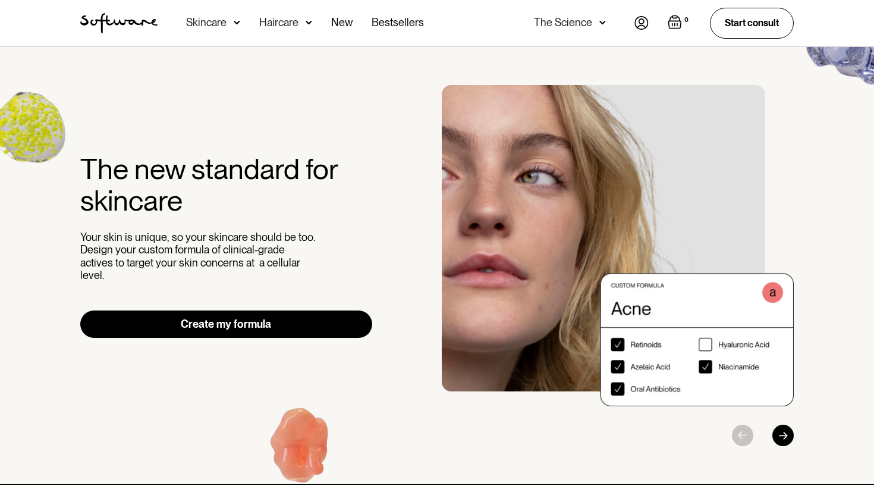
click at [221, 319] on link "Create my formula" at bounding box center [226, 323] width 292 height 27
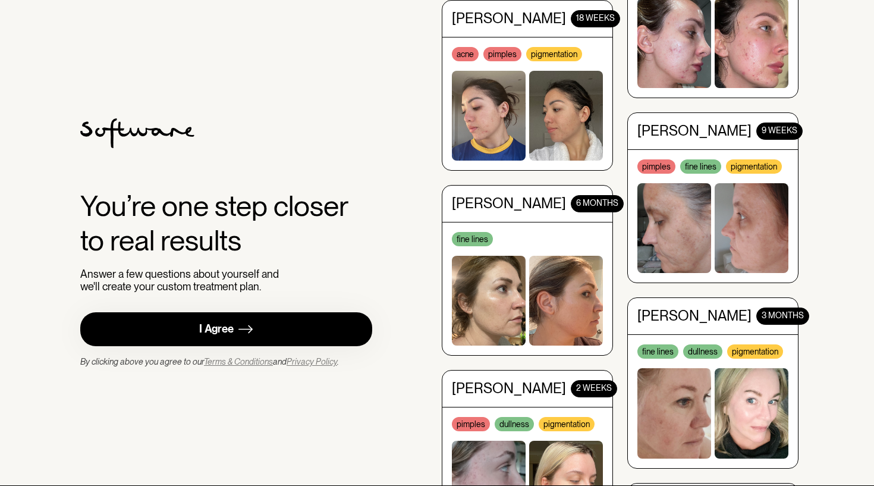
click at [212, 325] on div "I Agree" at bounding box center [216, 329] width 34 height 14
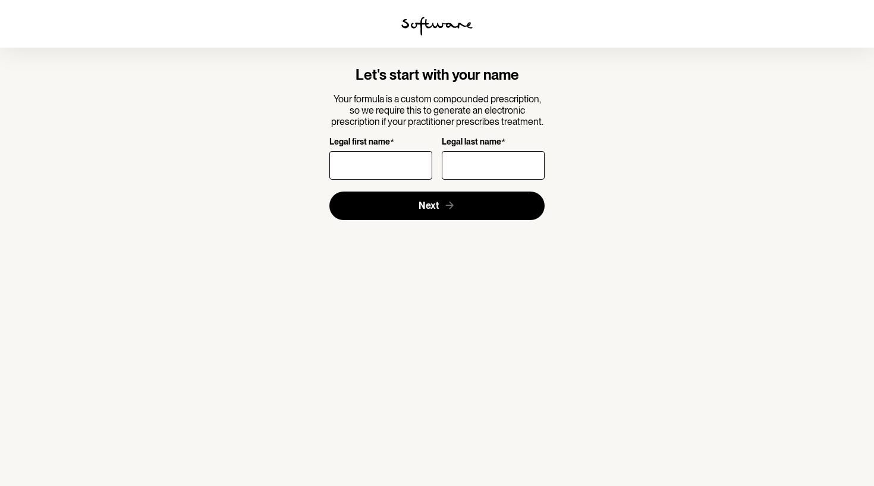
click at [423, 20] on img at bounding box center [436, 26] width 71 height 19
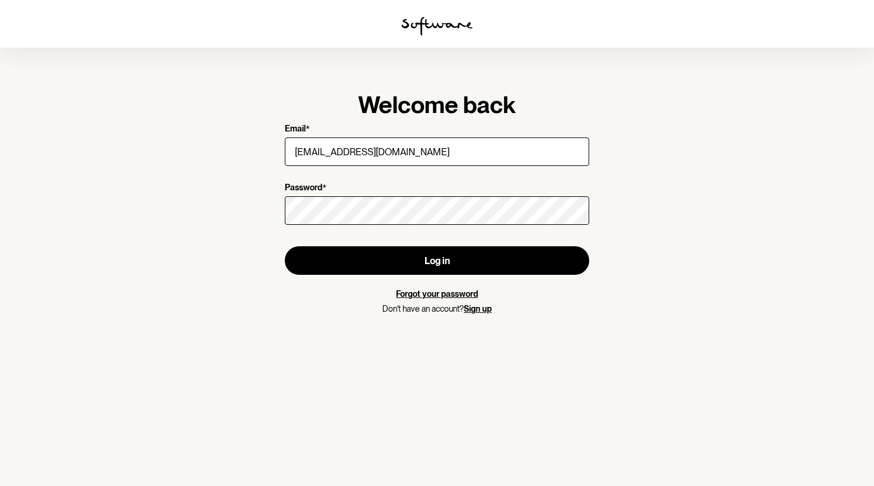
type input "jodiejoh70@gmail.com"
click at [442, 291] on link "Forgot your password" at bounding box center [437, 294] width 82 height 10
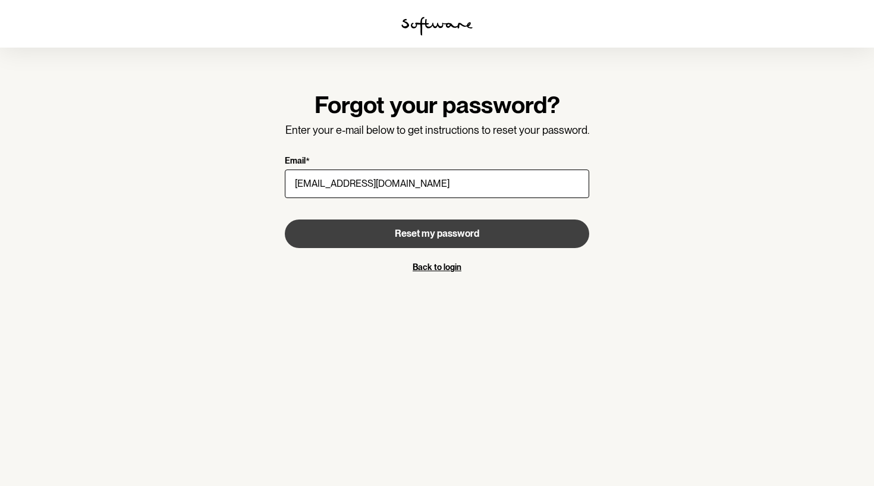
type input "jodiejoh70@gmail.com"
click at [426, 235] on span "Reset my password" at bounding box center [437, 233] width 84 height 11
